Goal: Task Accomplishment & Management: Manage account settings

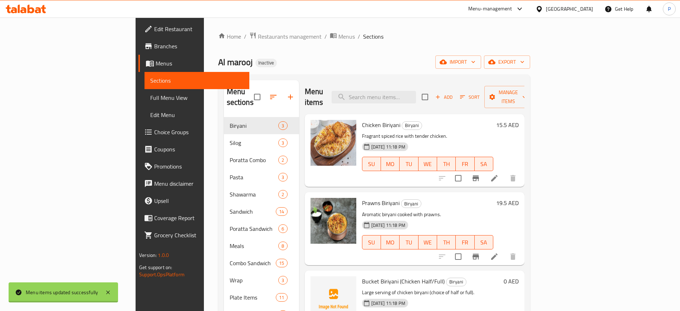
click at [576, 4] on div "United Arab Emirates" at bounding box center [564, 8] width 69 height 17
click at [566, 13] on div "United Arab Emirates" at bounding box center [569, 9] width 47 height 8
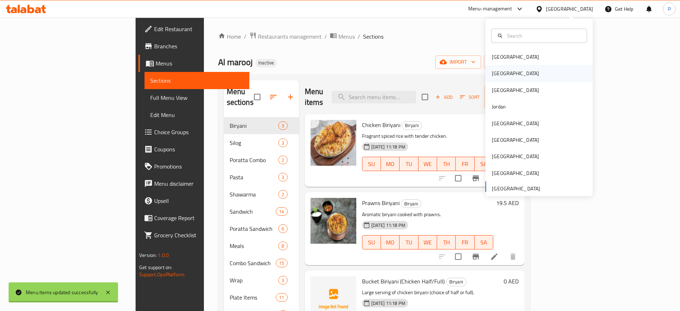
click at [497, 70] on div "Egypt" at bounding box center [515, 73] width 47 height 8
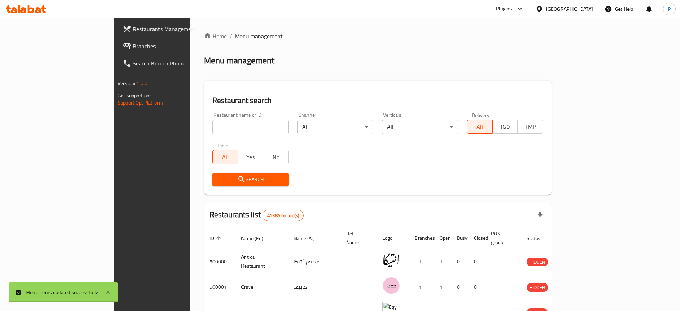
click at [213, 128] on input "search" at bounding box center [251, 127] width 76 height 14
paste input "مطعم الغيث"
type input "مطعم الغيث"
click button "Search" at bounding box center [251, 179] width 76 height 13
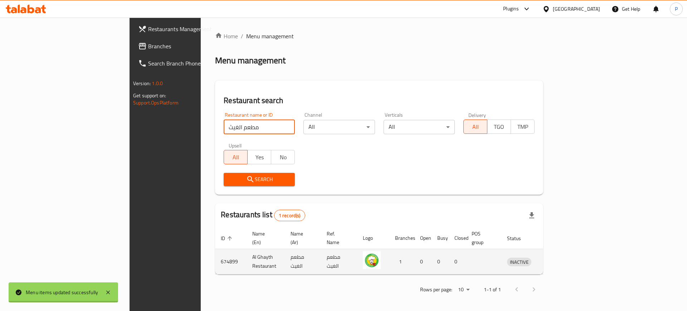
click at [554, 259] on icon "enhanced table" at bounding box center [550, 262] width 8 height 6
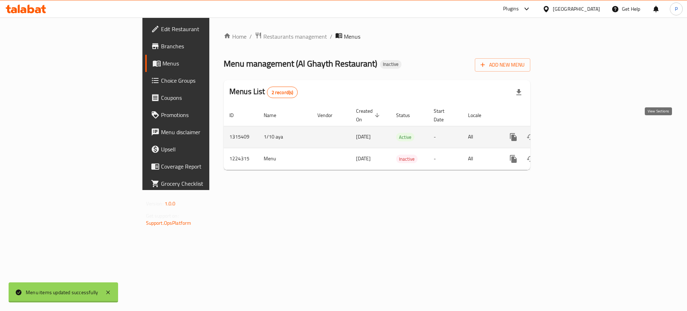
click at [569, 133] on icon "enhanced table" at bounding box center [565, 137] width 9 height 9
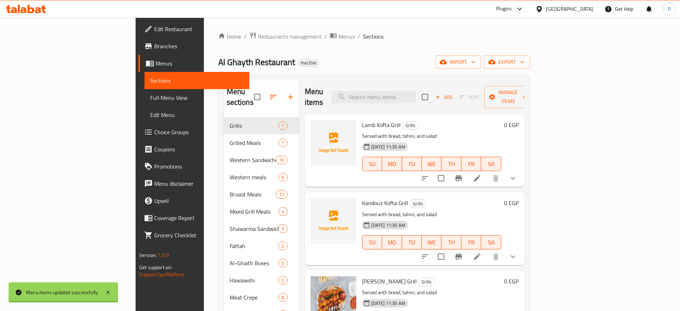
click at [283, 67] on div "Al Ghayth Restaurant Inactive import export" at bounding box center [374, 61] width 312 height 13
click at [476, 63] on span "import" at bounding box center [458, 62] width 34 height 9
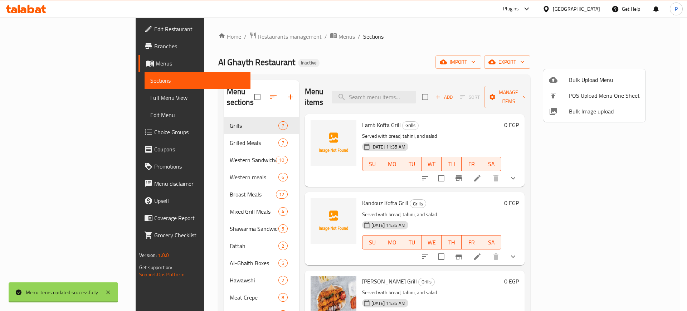
click at [576, 111] on span "Bulk Image upload" at bounding box center [604, 111] width 71 height 9
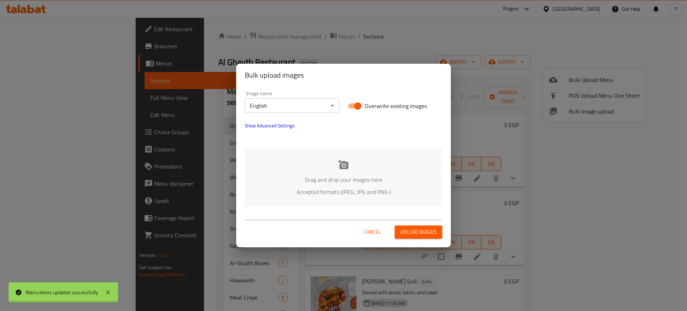
click at [328, 166] on div "Drag and drop your images here Accepted formats (JPEG, JPG and PNG )" at bounding box center [344, 178] width 198 height 58
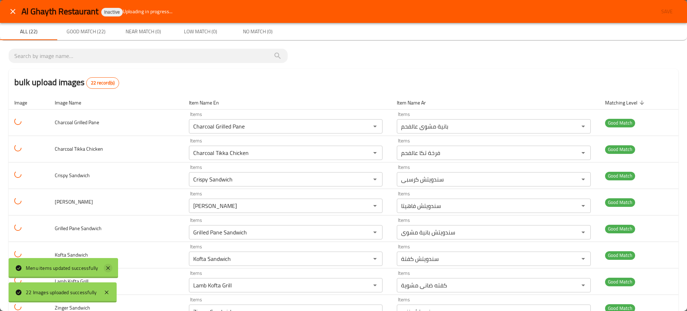
click at [108, 270] on icon at bounding box center [108, 268] width 9 height 9
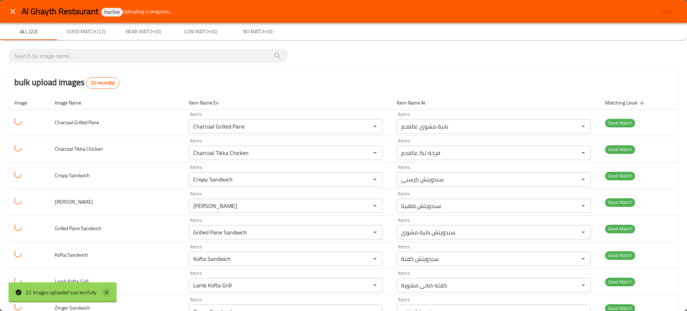
click at [104, 293] on icon at bounding box center [106, 292] width 9 height 9
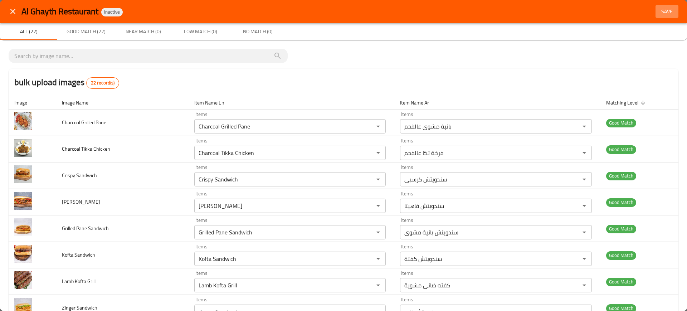
click at [663, 7] on span "Save" at bounding box center [666, 11] width 17 height 9
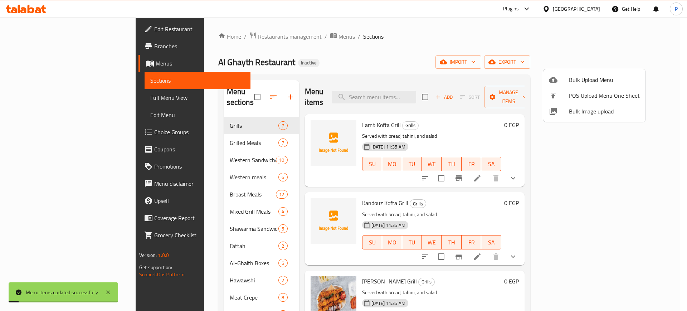
click at [230, 131] on div at bounding box center [343, 155] width 687 height 311
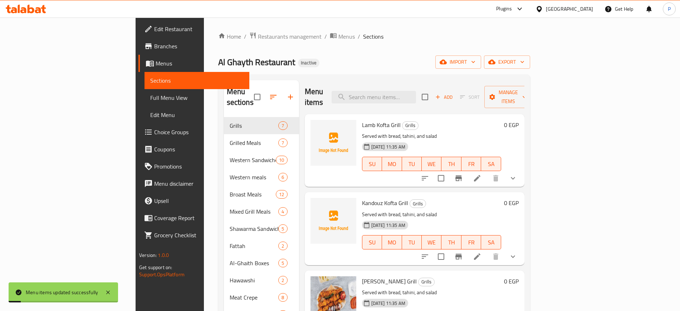
click at [230, 156] on span "Western Sandwiches" at bounding box center [253, 160] width 47 height 9
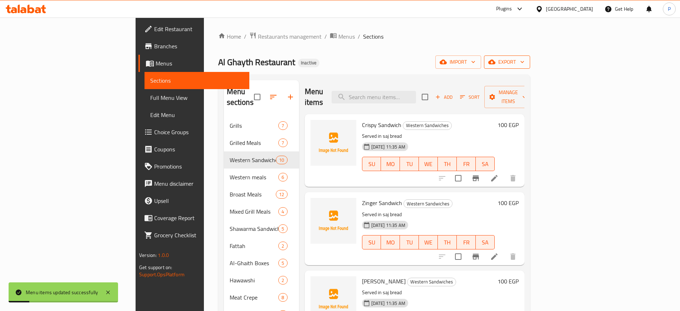
click at [526, 59] on icon "button" at bounding box center [522, 61] width 7 height 7
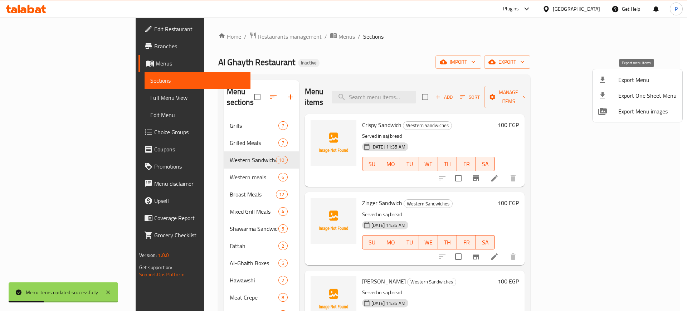
click at [632, 78] on span "Export Menu" at bounding box center [647, 80] width 58 height 9
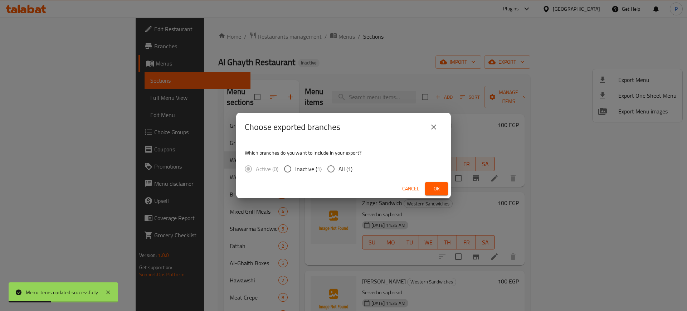
click at [350, 166] on span "All (1)" at bounding box center [346, 169] width 14 height 9
click at [339, 166] on input "All (1)" at bounding box center [330, 168] width 15 height 15
radio input "true"
click at [440, 184] on span "Ok" at bounding box center [436, 188] width 11 height 9
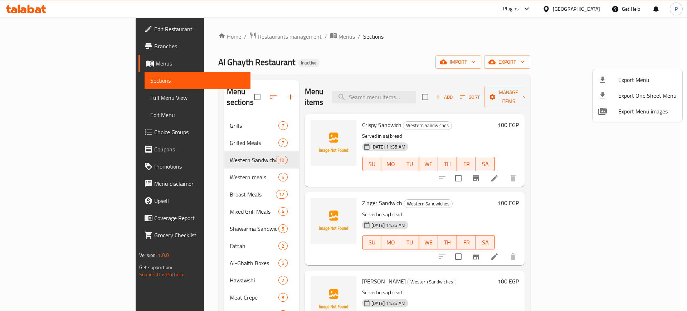
click at [200, 34] on div at bounding box center [343, 155] width 687 height 311
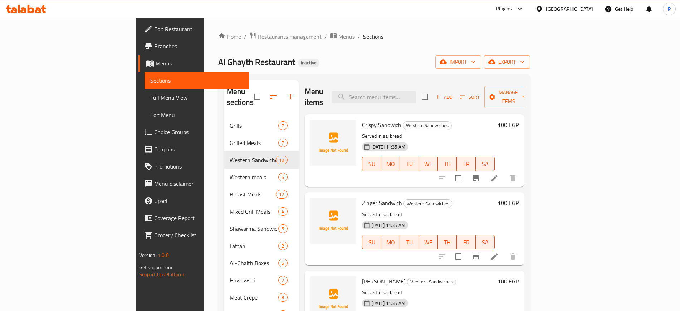
click at [258, 35] on span "Restaurants management" at bounding box center [290, 36] width 64 height 9
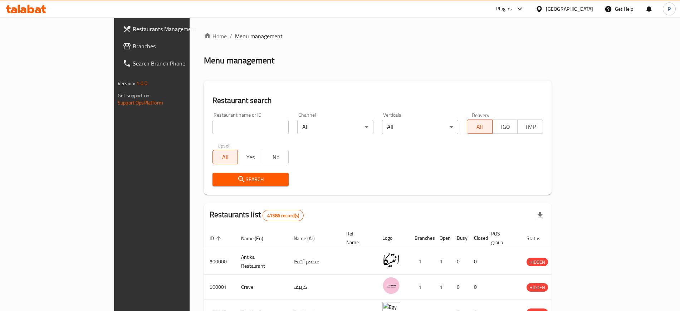
click at [213, 121] on input "search" at bounding box center [251, 127] width 76 height 14
paste input "Crispy Coop"
type input "Crispy Coop"
click button "Search" at bounding box center [251, 179] width 76 height 13
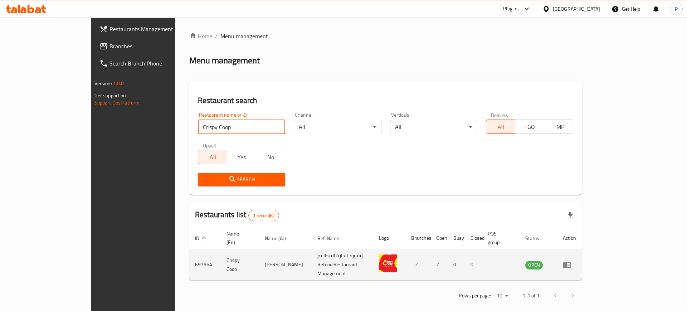
click at [582, 259] on td "enhanced table" at bounding box center [569, 264] width 25 height 31
click at [582, 258] on td "enhanced table" at bounding box center [569, 264] width 25 height 31
click at [570, 264] on icon "enhanced table" at bounding box center [569, 265] width 3 height 3
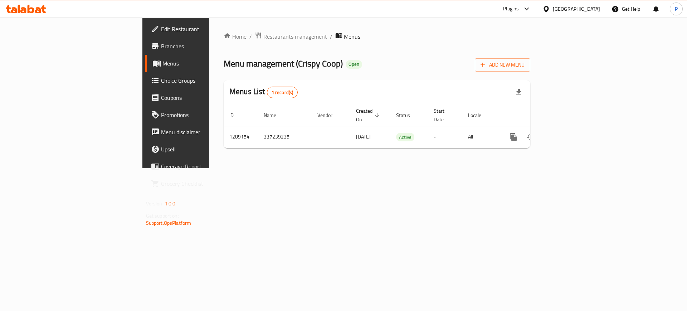
click at [161, 26] on span "Edit Restaurant" at bounding box center [206, 29] width 91 height 9
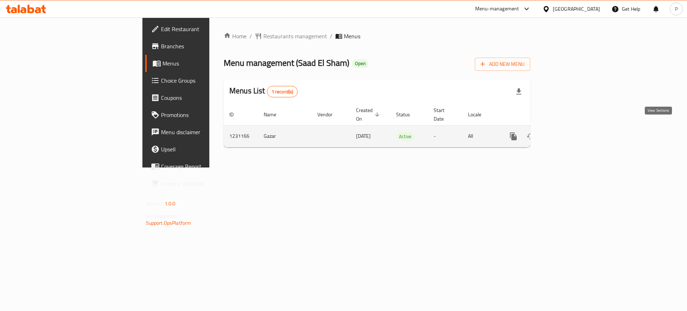
click at [569, 132] on icon "enhanced table" at bounding box center [565, 136] width 9 height 9
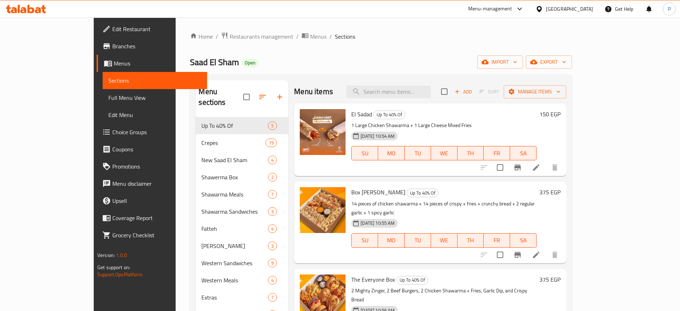
click at [112, 25] on span "Edit Restaurant" at bounding box center [156, 29] width 89 height 9
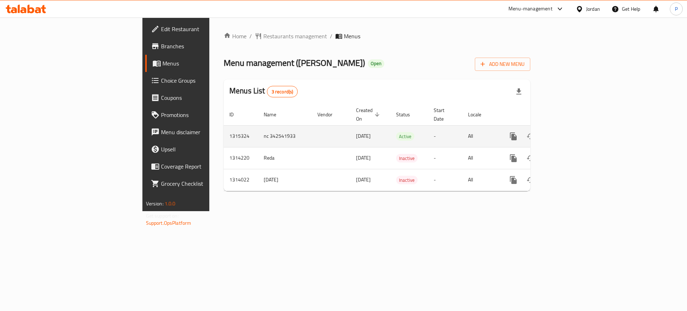
click at [569, 132] on icon "enhanced table" at bounding box center [565, 136] width 9 height 9
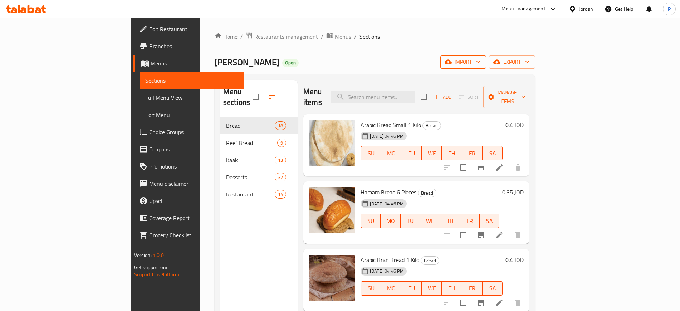
click at [481, 63] on span "import" at bounding box center [463, 62] width 34 height 9
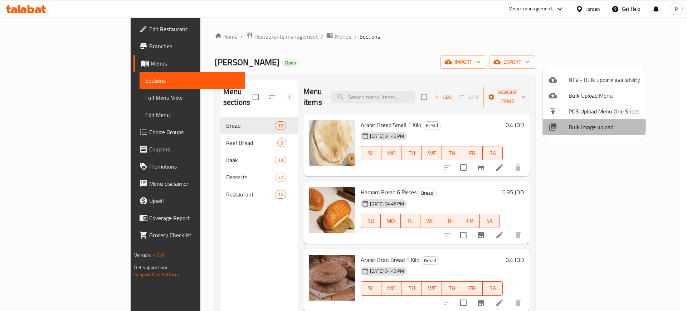
click at [583, 126] on span "Bulk Image upload" at bounding box center [605, 127] width 72 height 9
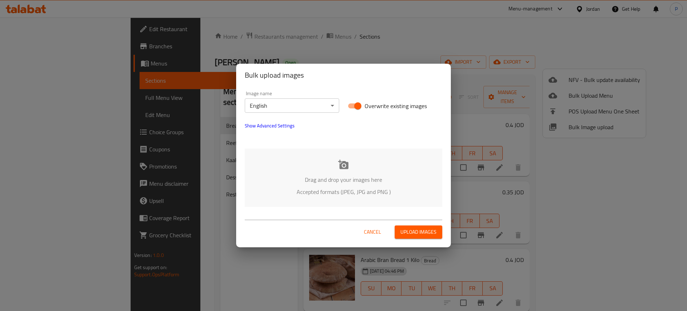
click at [326, 166] on div "Drag and drop your images here Accepted formats (JPEG, JPG and PNG )" at bounding box center [344, 178] width 198 height 58
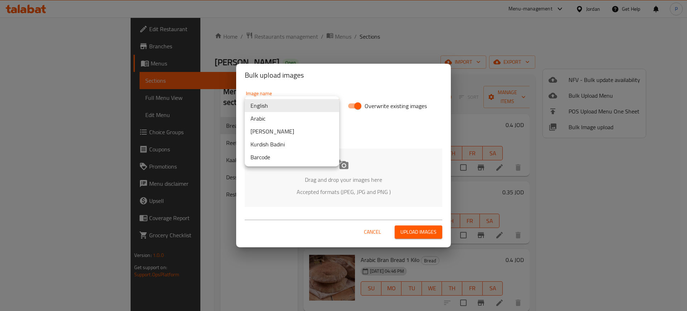
click at [271, 101] on body "​ Menu-management Jordan Get Help P Edit Restaurant Branches Menus Sections Ful…" at bounding box center [343, 164] width 687 height 293
click at [268, 121] on li "Arabic" at bounding box center [292, 118] width 94 height 13
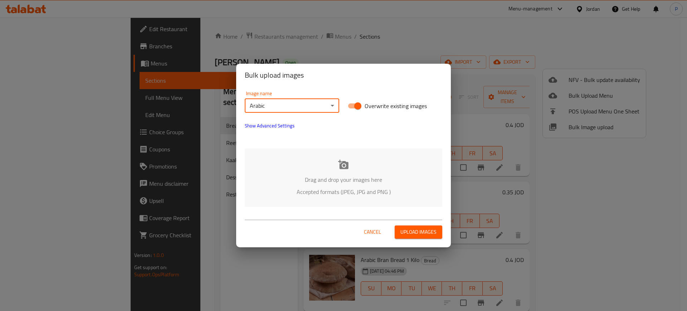
click at [334, 172] on div "Drag and drop your images here Accepted formats (JPEG, JPG and PNG )" at bounding box center [344, 178] width 198 height 58
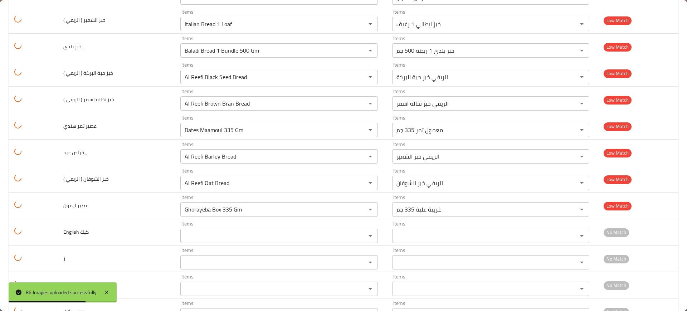
scroll to position [2090, 0]
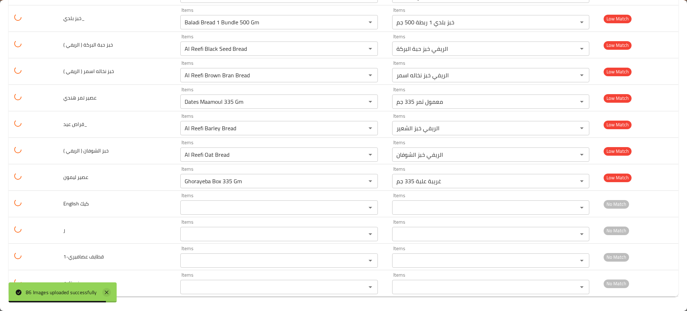
click at [108, 292] on icon at bounding box center [107, 293] width 4 height 4
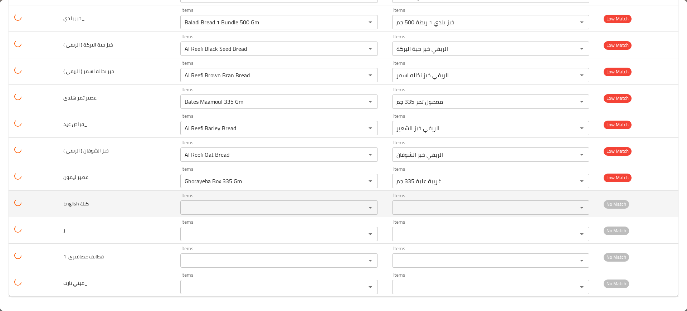
click at [195, 204] on كيك "Items" at bounding box center [268, 208] width 172 height 10
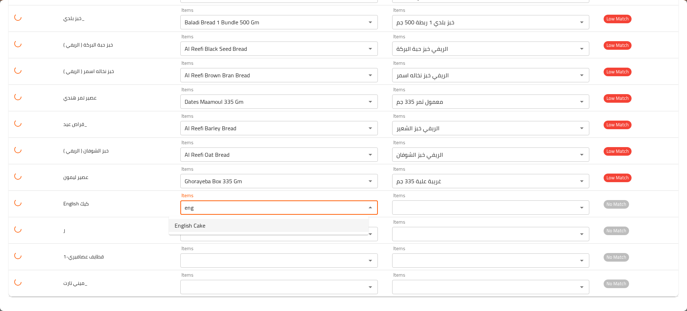
click at [205, 221] on span "English Cake" at bounding box center [190, 225] width 31 height 9
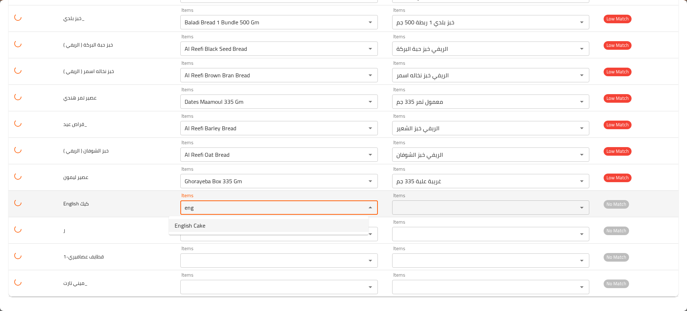
type كيك "English Cake"
type كيك-ar "انجلش كيك"
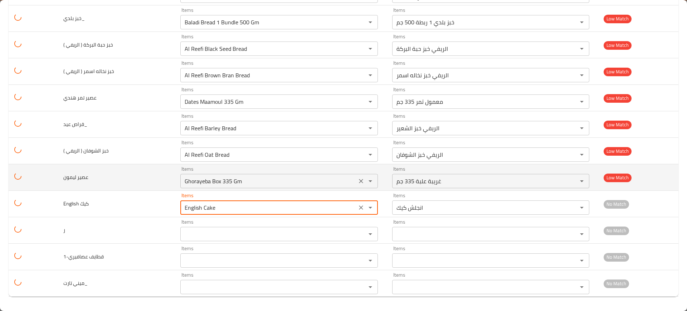
type كيك "English Cake"
click at [189, 179] on ليمون "Ghorayeba Box 335 Gm" at bounding box center [268, 181] width 172 height 10
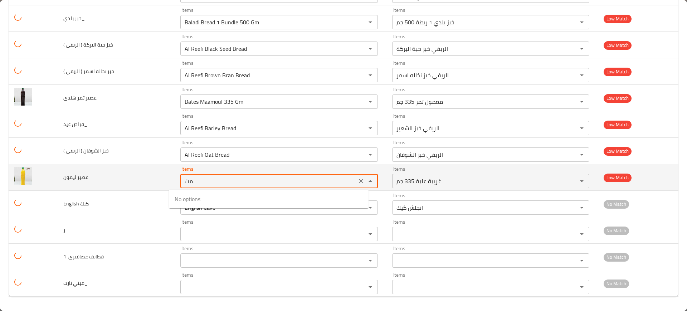
type ليمون "م"
type ليمون "l"
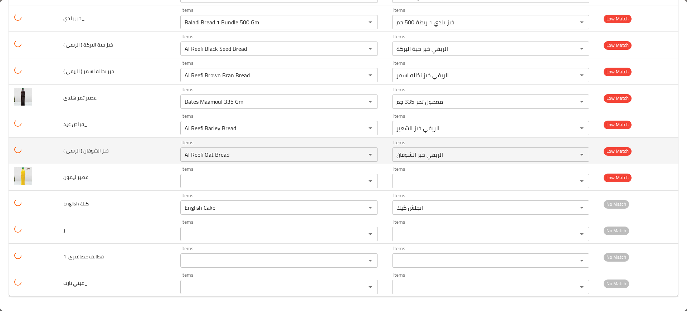
click at [145, 147] on td "خبز الشوفان ( الريفي )" at bounding box center [116, 151] width 117 height 26
click at [225, 145] on div "Items Al Reefi Oat Bread Items" at bounding box center [279, 151] width 198 height 22
click at [227, 153] on \) "Al Reefi Oat Bread" at bounding box center [268, 155] width 172 height 10
click at [226, 151] on \) "Al Reefi Oat Bread" at bounding box center [268, 155] width 172 height 10
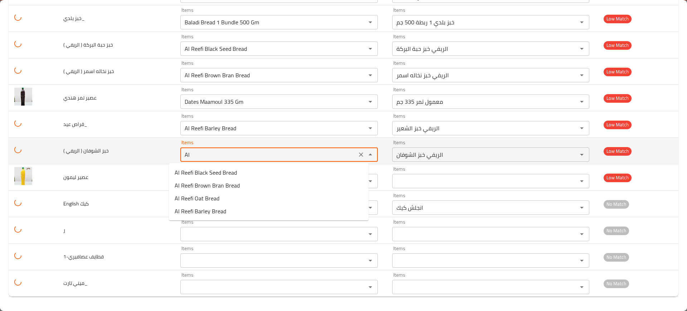
type \) "A"
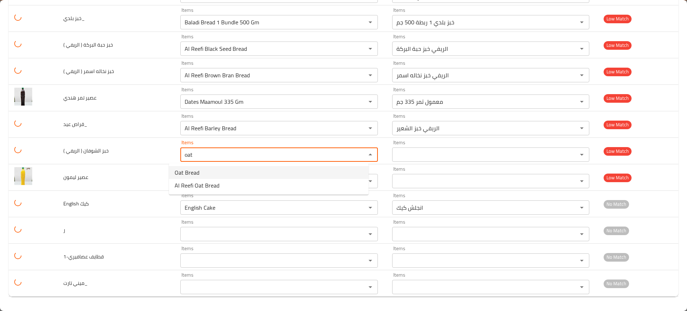
click at [202, 167] on \)-option-0 "Oat Bread" at bounding box center [269, 172] width 200 height 13
type \) "Oat Bread"
type \)-ar "خبز الشوفان"
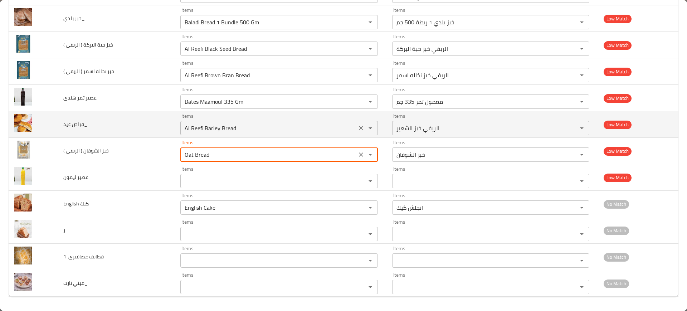
click at [209, 122] on div "Al Reefi Barley Bread Items" at bounding box center [279, 128] width 198 height 14
type \) "Oat Bread"
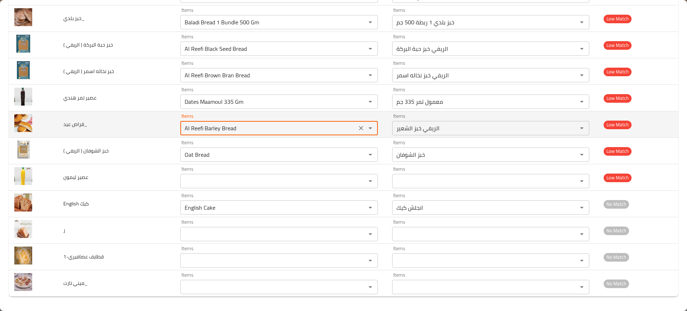
click at [357, 126] on icon "Clear" at bounding box center [360, 128] width 7 height 7
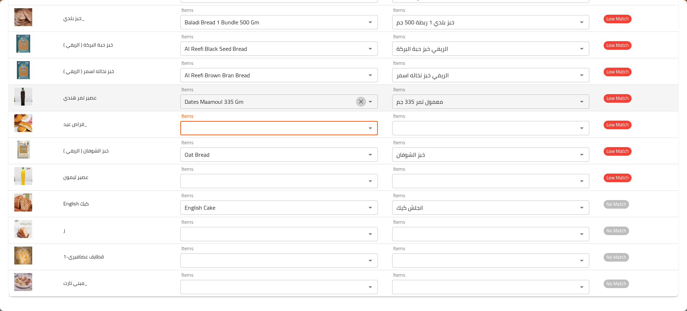
click at [357, 104] on icon "Clear" at bounding box center [360, 101] width 7 height 7
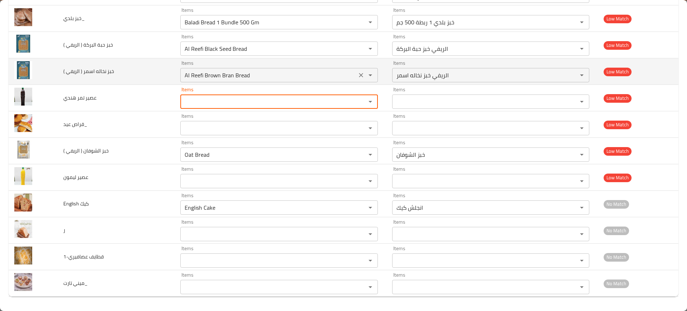
click at [356, 79] on button "Clear" at bounding box center [361, 75] width 10 height 10
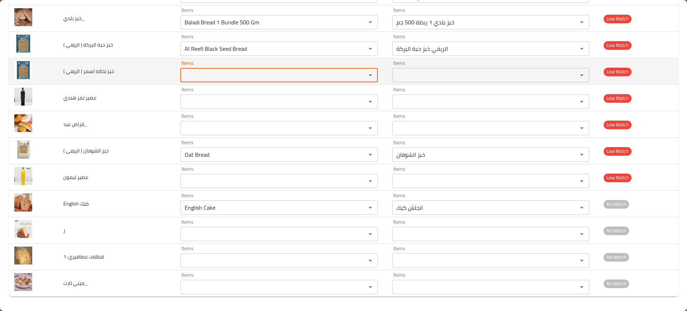
scroll to position [2045, 0]
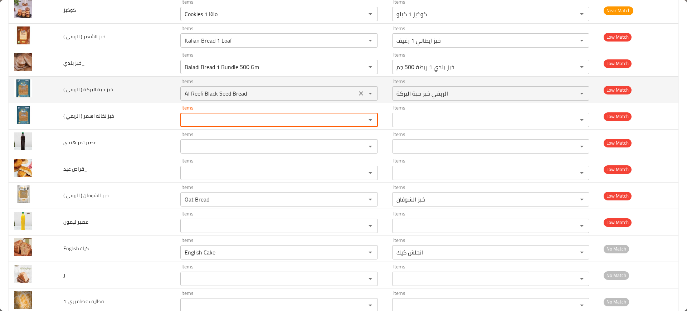
click at [357, 92] on icon "Clear" at bounding box center [360, 93] width 7 height 7
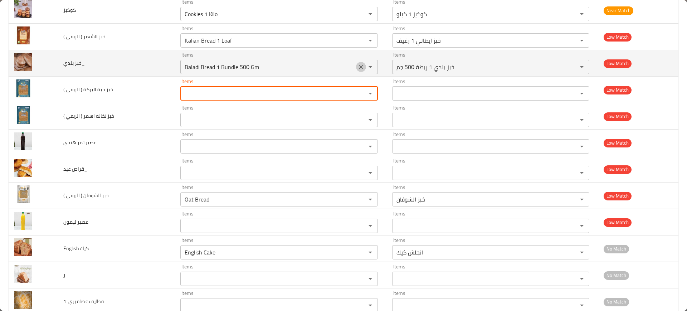
click at [357, 70] on icon "Clear" at bounding box center [360, 66] width 7 height 7
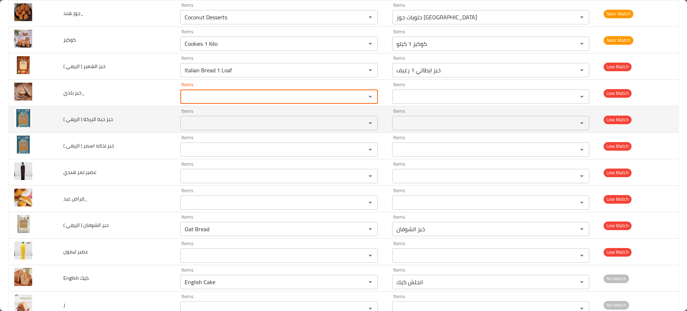
scroll to position [2001, 0]
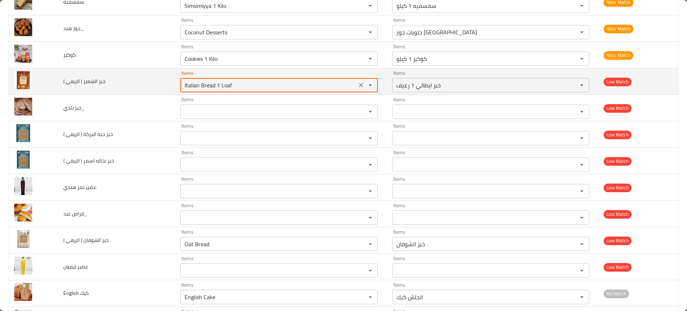
click at [239, 86] on \) "Italian Bread 1 Loaf" at bounding box center [268, 85] width 172 height 10
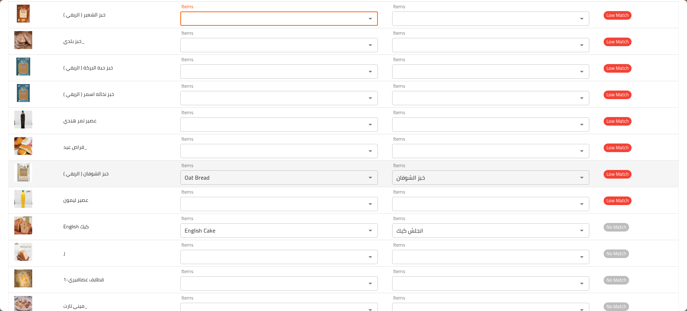
scroll to position [2090, 0]
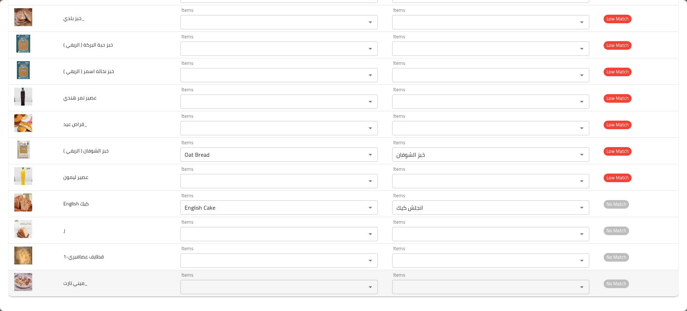
click at [78, 281] on span "ميني تارت_" at bounding box center [75, 282] width 24 height 9
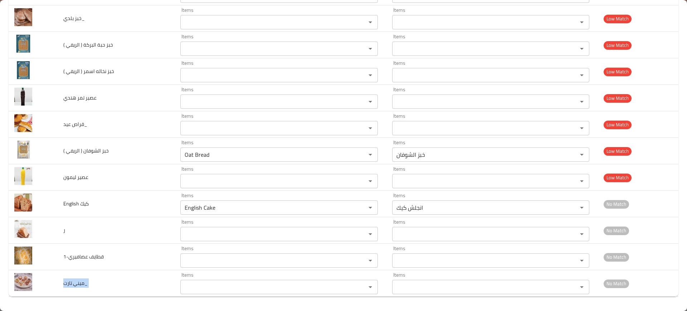
copy span "ميني تارت_"
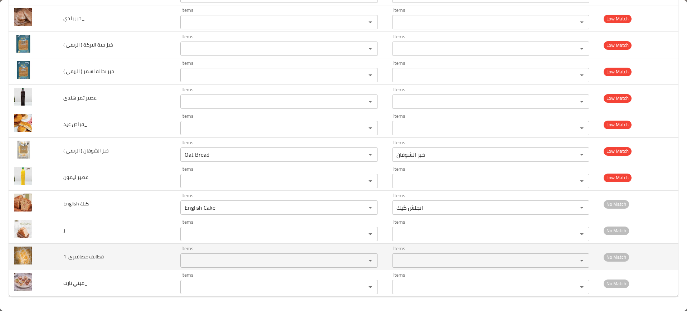
click at [107, 257] on td "قطايف عصافيري-1" at bounding box center [116, 257] width 117 height 26
copy span "قطايف عصافيري-1"
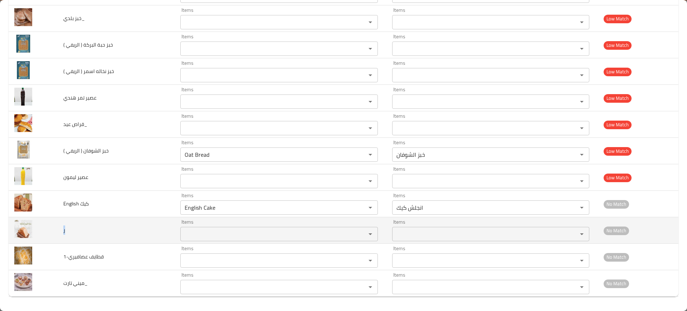
drag, startPoint x: 74, startPoint y: 227, endPoint x: 63, endPoint y: 228, distance: 11.2
click at [63, 228] on td "ر" at bounding box center [116, 230] width 117 height 26
copy span "ر"
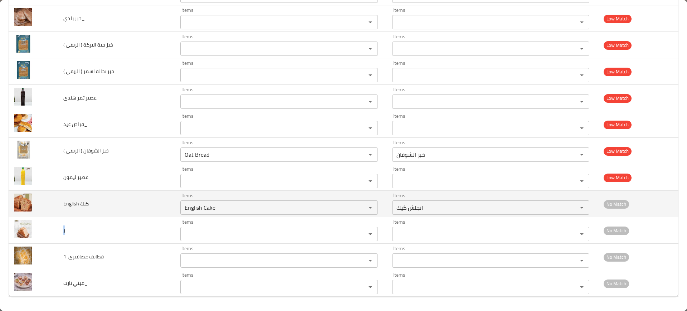
click at [76, 202] on span "English كيك" at bounding box center [75, 203] width 25 height 9
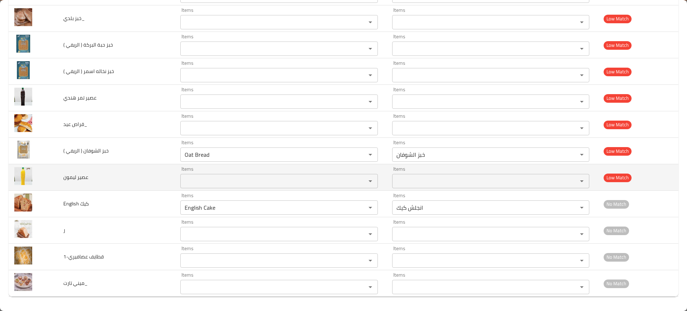
click at [77, 180] on span "عصير ليمون" at bounding box center [75, 176] width 25 height 9
copy span "عصير ليمون"
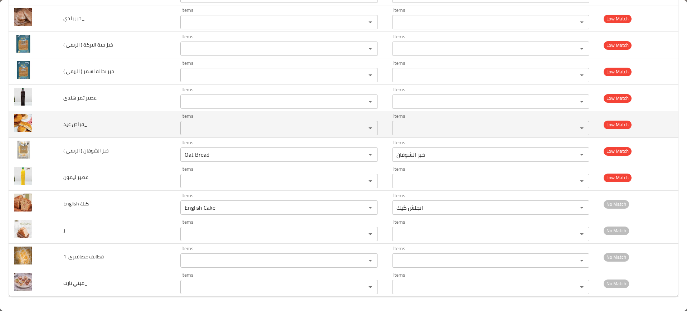
click at [84, 126] on span "قراص عيد_" at bounding box center [75, 124] width 24 height 9
copy span "قراص عيد_"
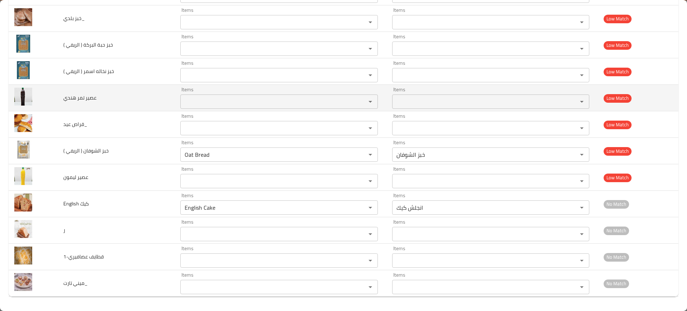
click at [68, 101] on span "عصير تمر هندي" at bounding box center [79, 97] width 33 height 9
copy span "عصير تمر هندي"
click at [68, 101] on span "عصير تمر هندي" at bounding box center [79, 97] width 33 height 9
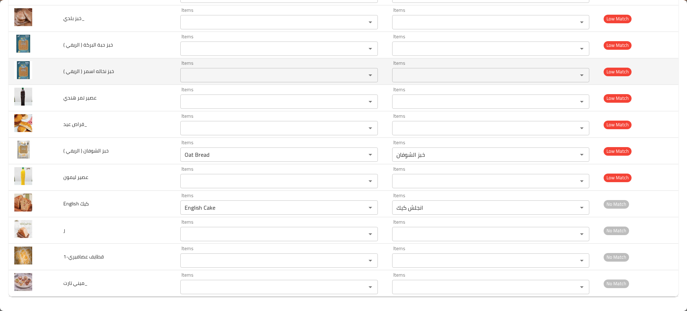
click at [84, 76] on td "خبز نخاله اسمر ( الريفي )" at bounding box center [116, 71] width 117 height 26
copy span "خبز نخاله اسمر ( الريفي )"
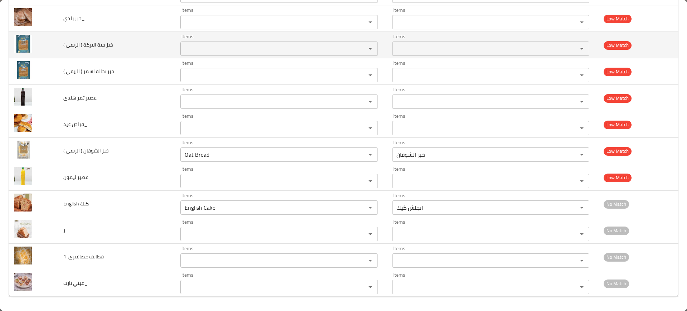
click at [81, 45] on span "خبز حبة البركة ( الريفي )" at bounding box center [88, 44] width 50 height 9
copy span "خبز حبة البركة ( الريفي )"
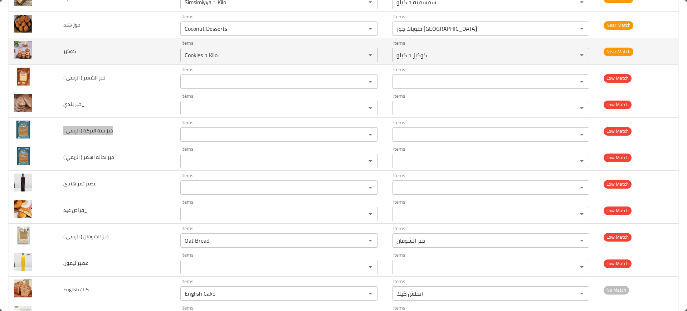
scroll to position [2001, 0]
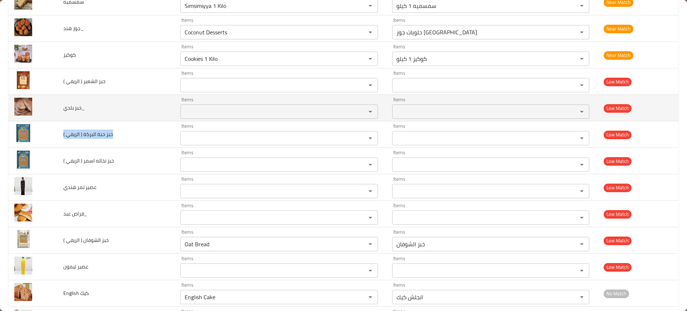
click at [71, 104] on span "خبز بلدي_" at bounding box center [73, 107] width 21 height 9
click at [72, 104] on span "خبز بلدي_" at bounding box center [73, 107] width 21 height 9
copy span "خبز بلدي_"
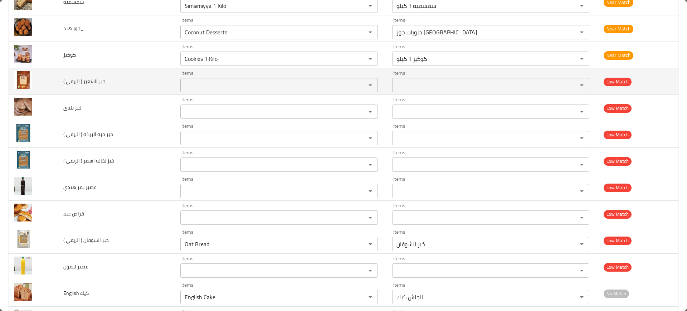
click at [76, 77] on span "خبز الشعير ( الريفي )" at bounding box center [84, 81] width 42 height 9
copy span "خبز الشعير ( الريفي )"
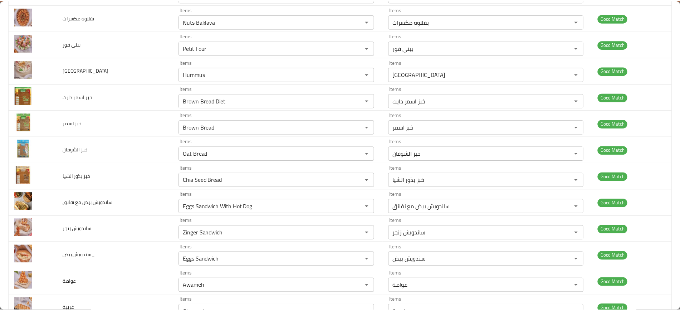
scroll to position [0, 0]
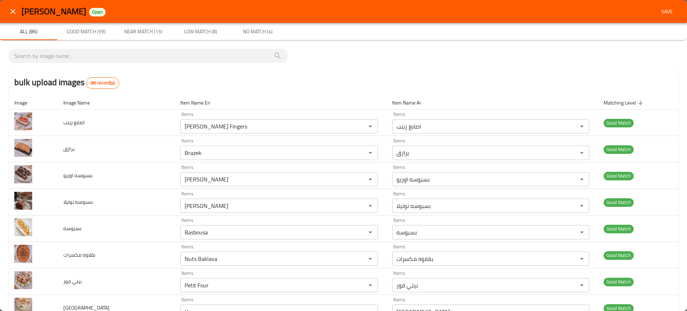
click at [658, 12] on span "Save" at bounding box center [666, 11] width 17 height 9
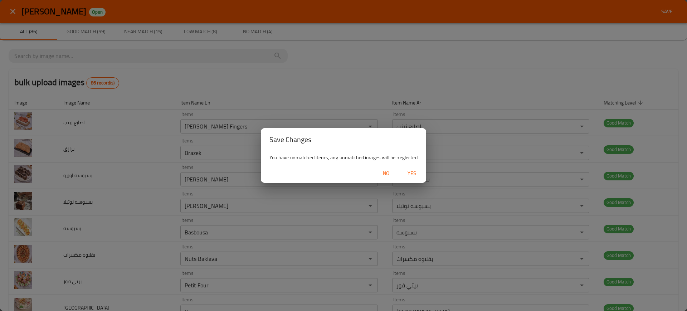
click at [416, 175] on span "Yes" at bounding box center [411, 173] width 17 height 9
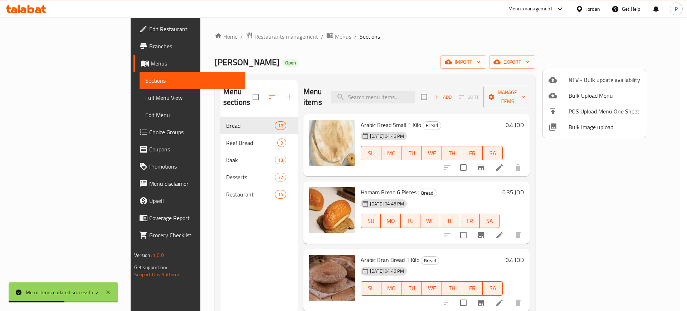
click at [184, 120] on div at bounding box center [343, 155] width 687 height 311
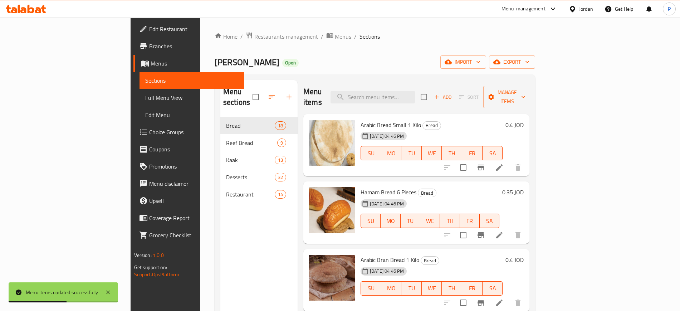
click at [226, 138] on span "Reef Bread" at bounding box center [251, 142] width 51 height 9
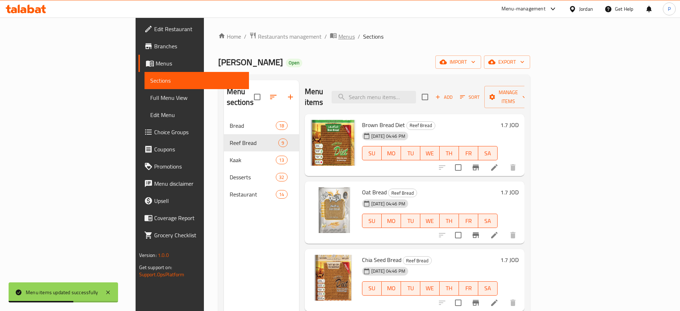
click at [339, 35] on span "Menus" at bounding box center [347, 36] width 16 height 9
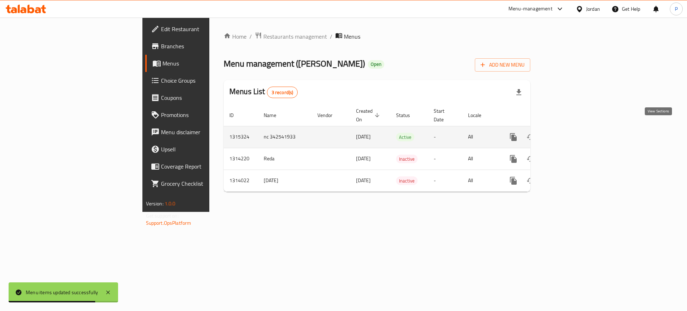
click at [574, 128] on link "enhanced table" at bounding box center [564, 136] width 17 height 17
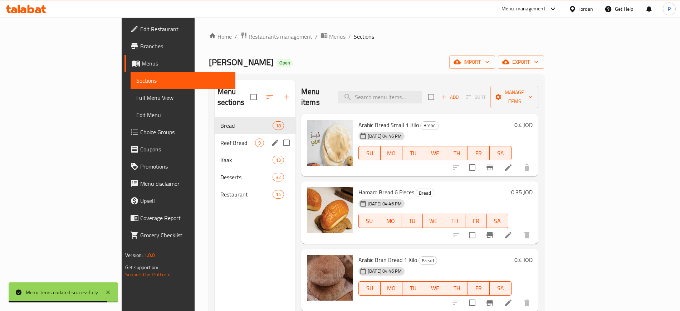
click at [220, 138] on span "Reef Bread" at bounding box center [237, 142] width 35 height 9
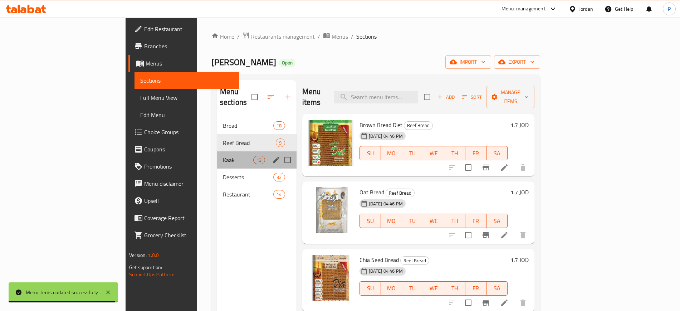
click at [217, 155] on div "Kaak 13" at bounding box center [256, 159] width 79 height 17
